Goal: Information Seeking & Learning: Find specific fact

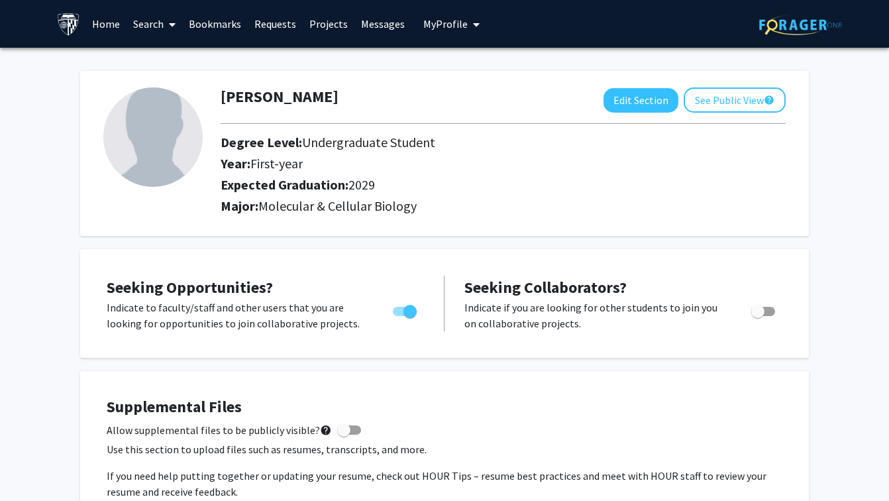
click at [725, 83] on div "[PERSON_NAME] Edit Section See Public View help Degree Level: Undergraduate Stu…" at bounding box center [444, 153] width 729 height 165
click at [137, 29] on link "Search" at bounding box center [155, 24] width 56 height 46
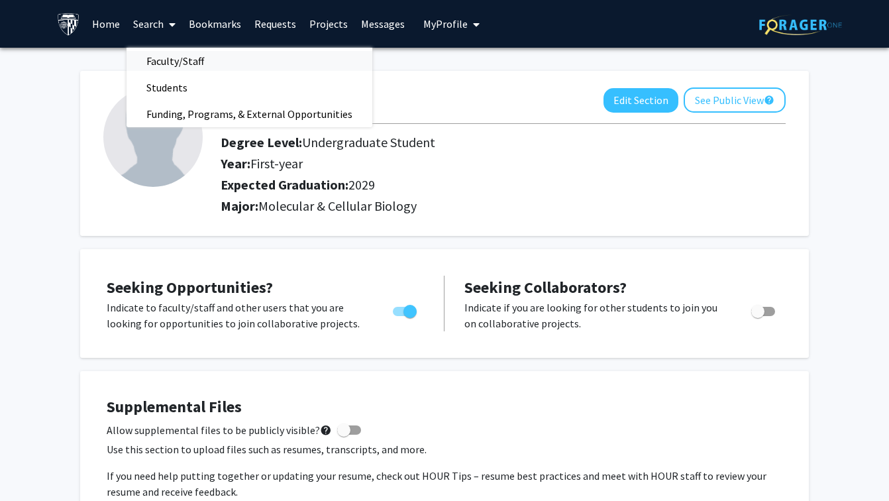
click at [190, 62] on span "Faculty/Staff" at bounding box center [175, 61] width 97 height 27
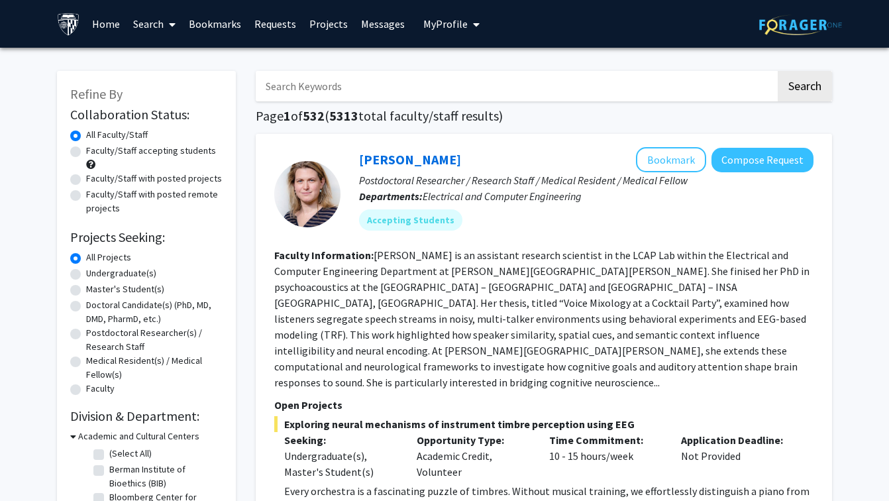
click at [310, 85] on input "Search Keywords" at bounding box center [516, 86] width 520 height 30
type input "bertoni"
click at [778, 71] on button "Search" at bounding box center [805, 86] width 54 height 30
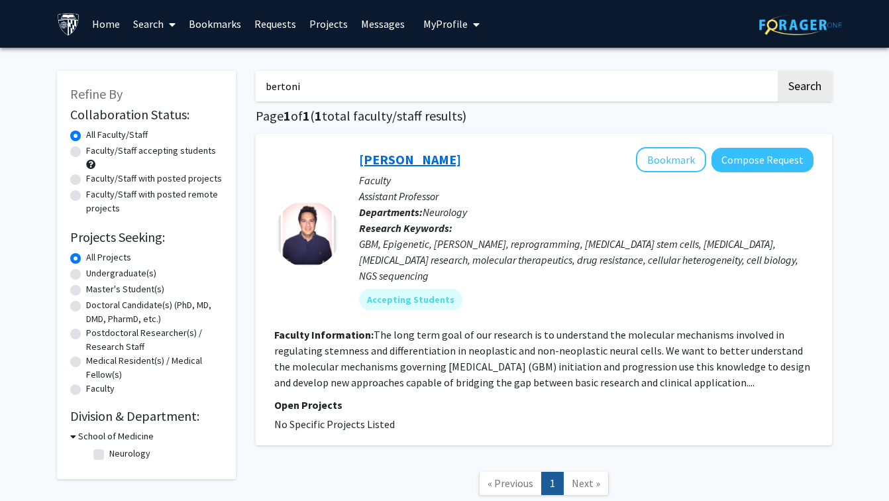
click at [433, 163] on link "[PERSON_NAME]" at bounding box center [410, 159] width 102 height 17
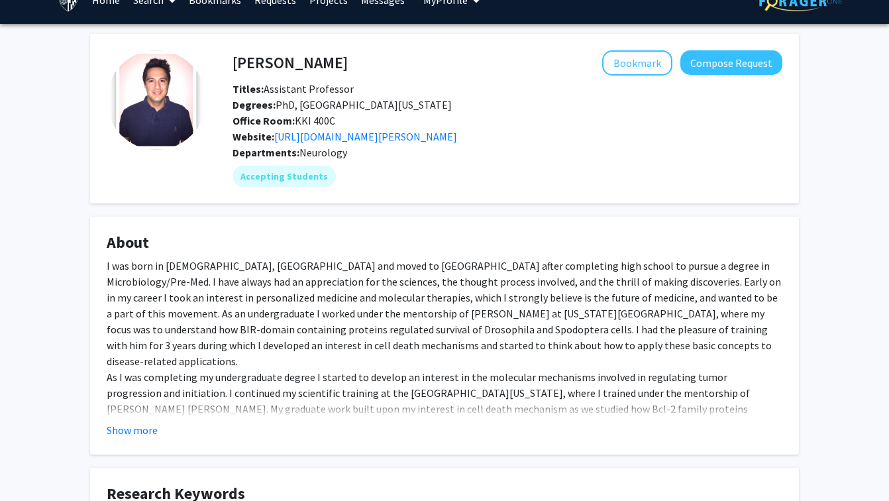
scroll to position [34, 0]
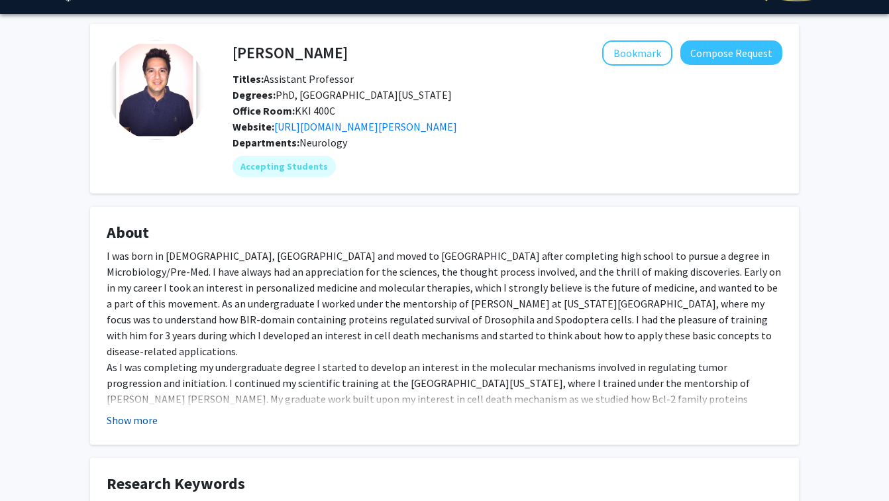
click at [141, 417] on button "Show more" at bounding box center [132, 420] width 51 height 16
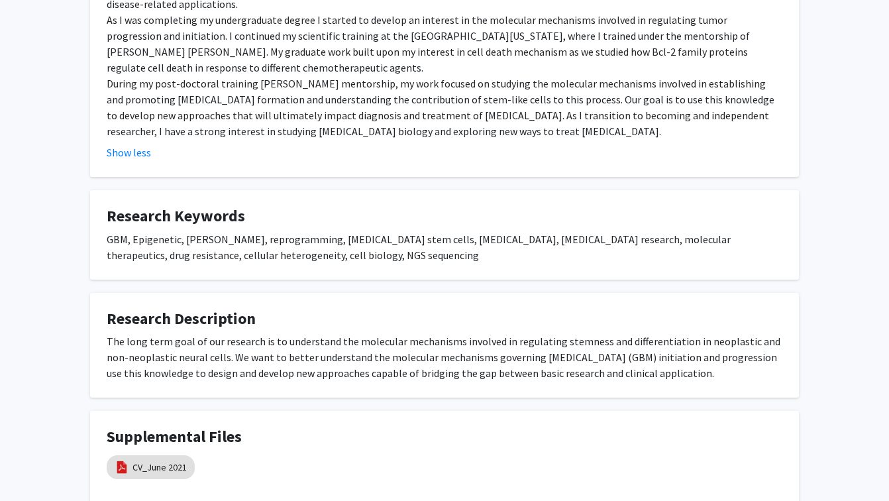
scroll to position [457, 0]
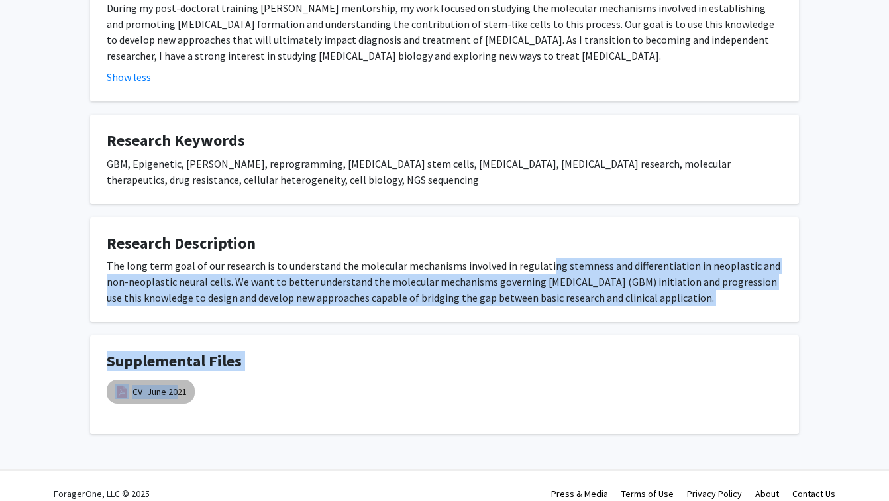
drag, startPoint x: 172, startPoint y: 379, endPoint x: 538, endPoint y: 238, distance: 392.7
click at [540, 244] on div "Hernando Lopez-Bertoni Bookmark Compose Request Titles: Assistant Professor Deg…" at bounding box center [444, 17] width 729 height 833
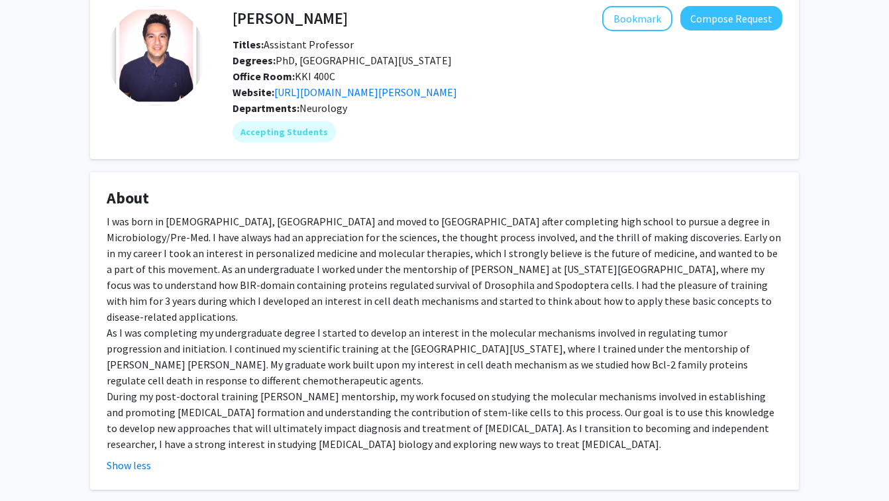
scroll to position [0, 0]
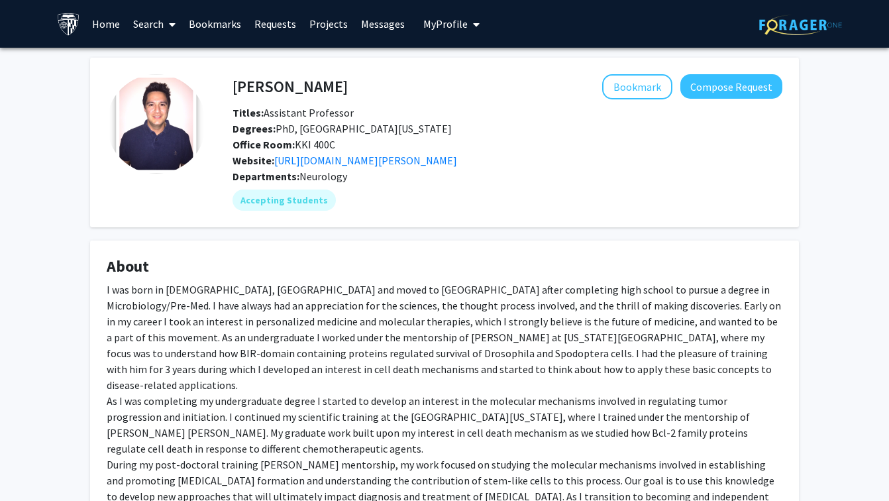
click at [538, 239] on div "Hernando Lopez-Bertoni Bookmark Compose Request Titles: Assistant Professor Deg…" at bounding box center [444, 474] width 729 height 833
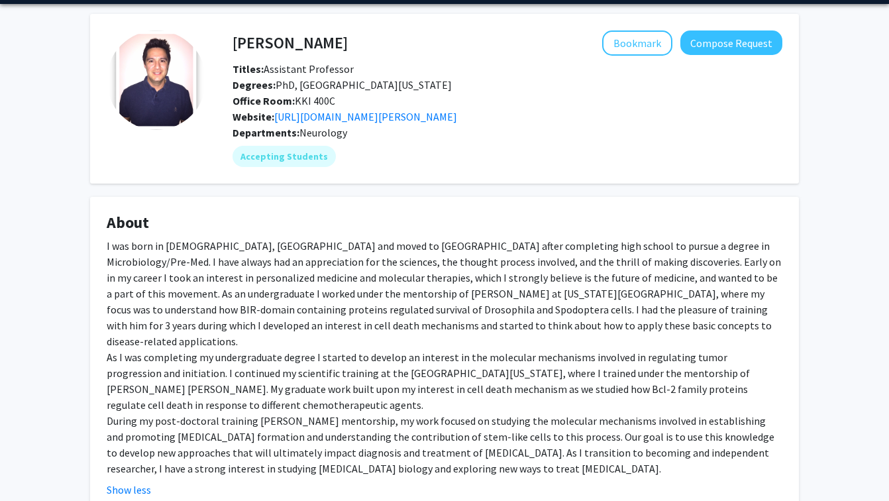
scroll to position [45, 0]
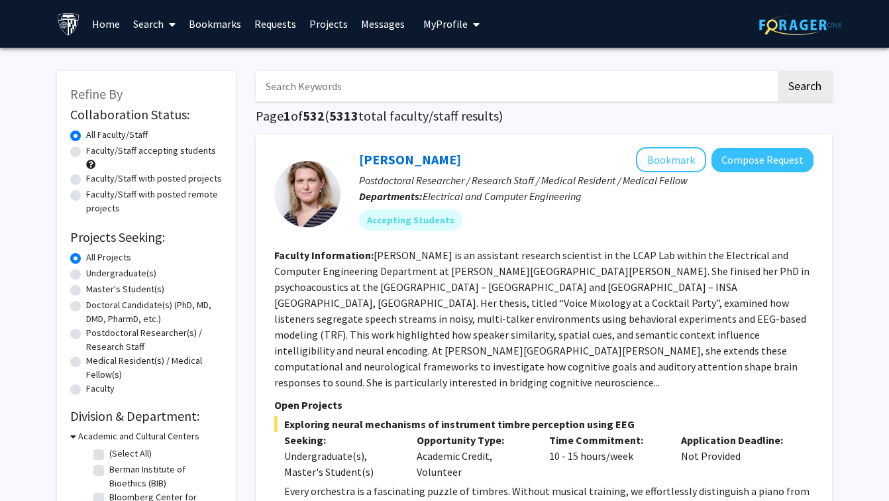
click at [341, 99] on input "Search Keywords" at bounding box center [516, 86] width 520 height 30
type input "hernando"
click at [778, 71] on button "Search" at bounding box center [805, 86] width 54 height 30
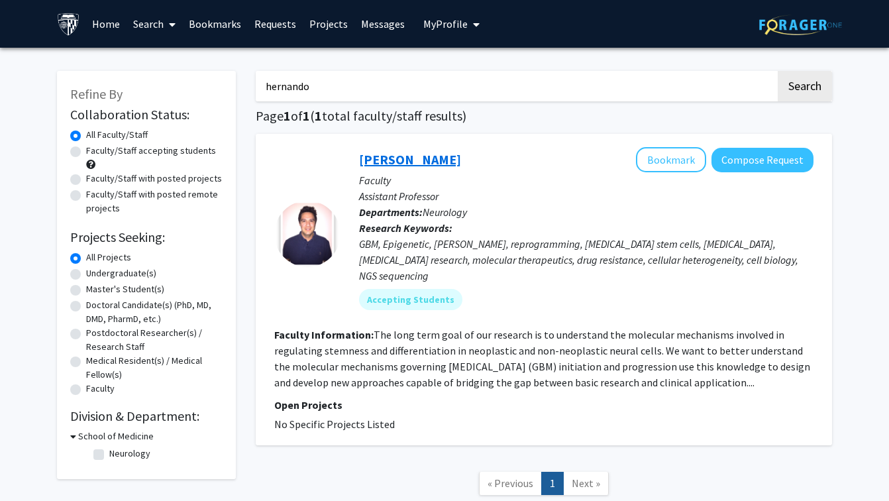
click at [400, 164] on link "[PERSON_NAME]" at bounding box center [410, 159] width 102 height 17
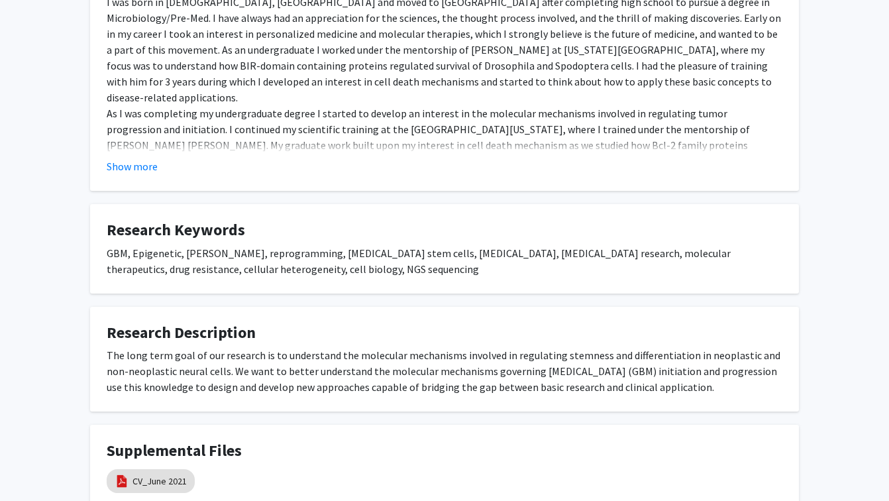
scroll to position [264, 0]
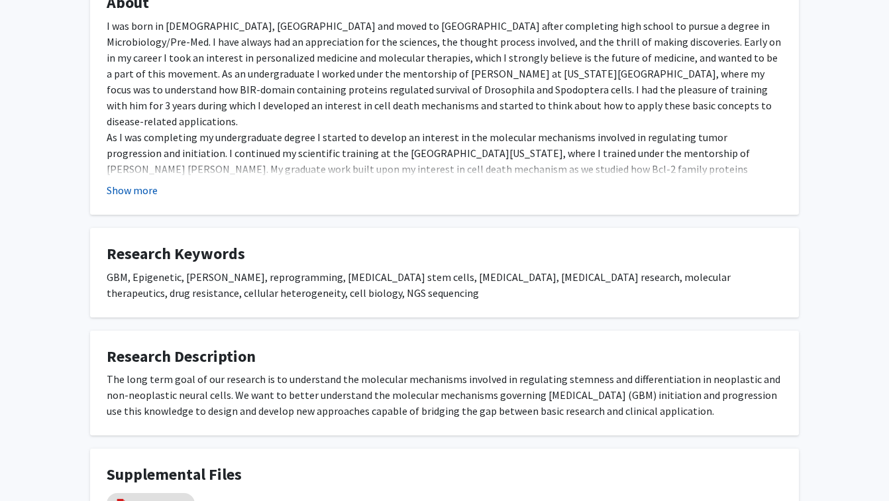
click at [146, 186] on button "Show more" at bounding box center [132, 190] width 51 height 16
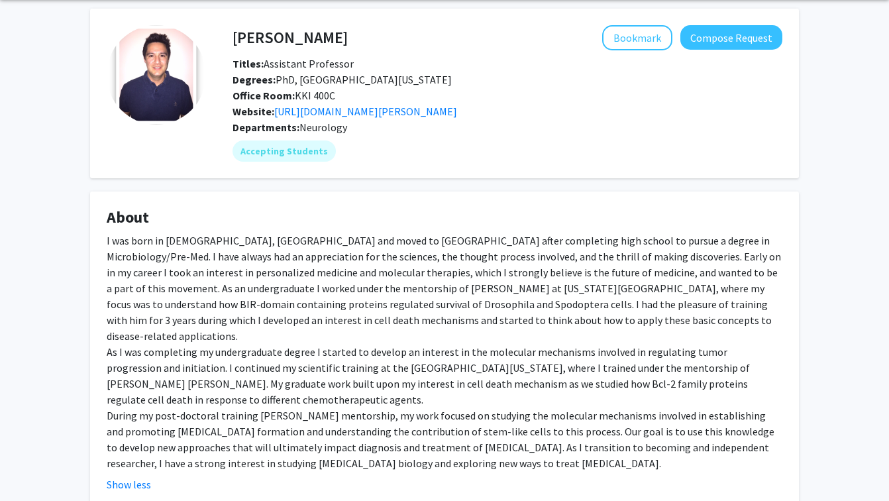
scroll to position [0, 0]
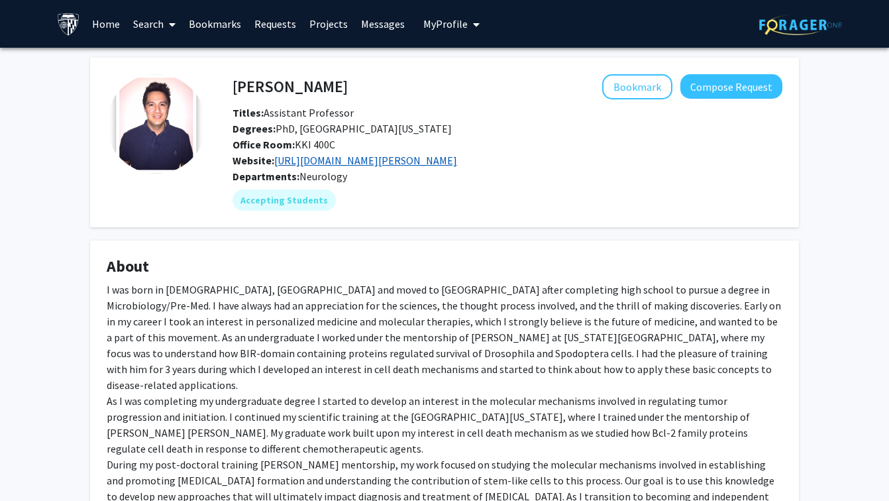
click at [379, 161] on link "[URL][DOMAIN_NAME][PERSON_NAME]" at bounding box center [365, 160] width 183 height 13
